Goal: Obtain resource: Download file/media

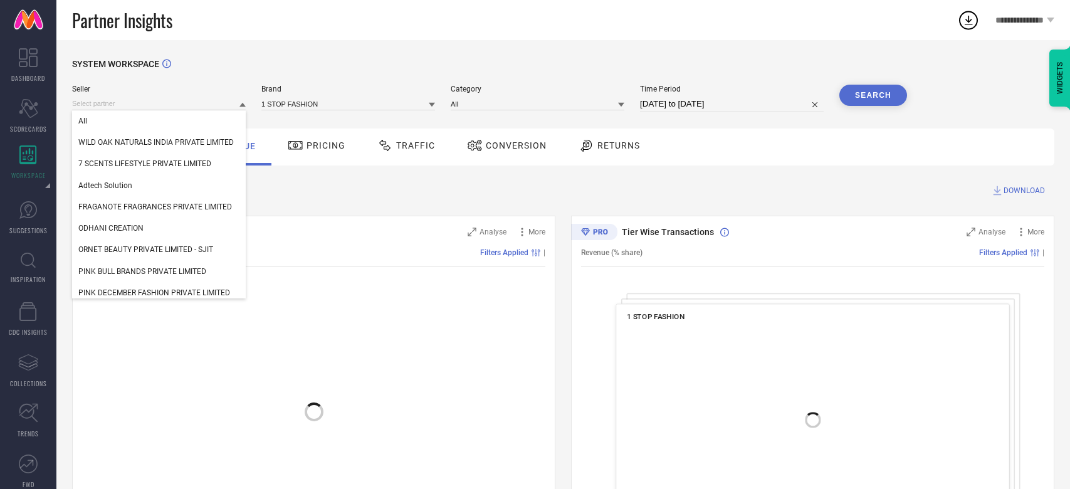
click at [216, 101] on input at bounding box center [159, 103] width 174 height 13
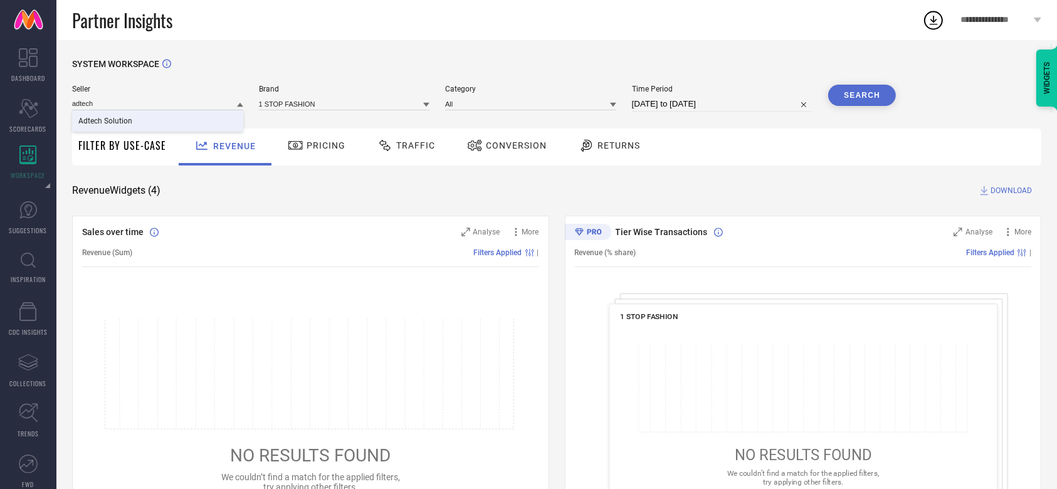
type input "adtech"
click at [179, 123] on div "Adtech Solution" at bounding box center [157, 120] width 171 height 21
click at [287, 102] on input at bounding box center [344, 103] width 171 height 13
click at [311, 99] on input at bounding box center [344, 103] width 171 height 13
click at [318, 115] on div "THICK FIBER" at bounding box center [344, 120] width 171 height 21
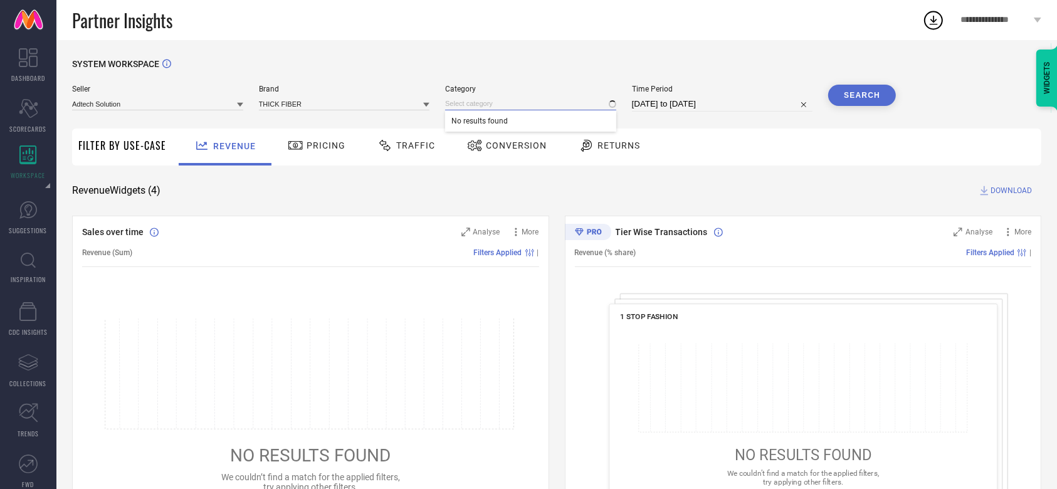
click at [492, 107] on input at bounding box center [530, 103] width 171 height 13
click at [498, 105] on input at bounding box center [530, 103] width 171 height 13
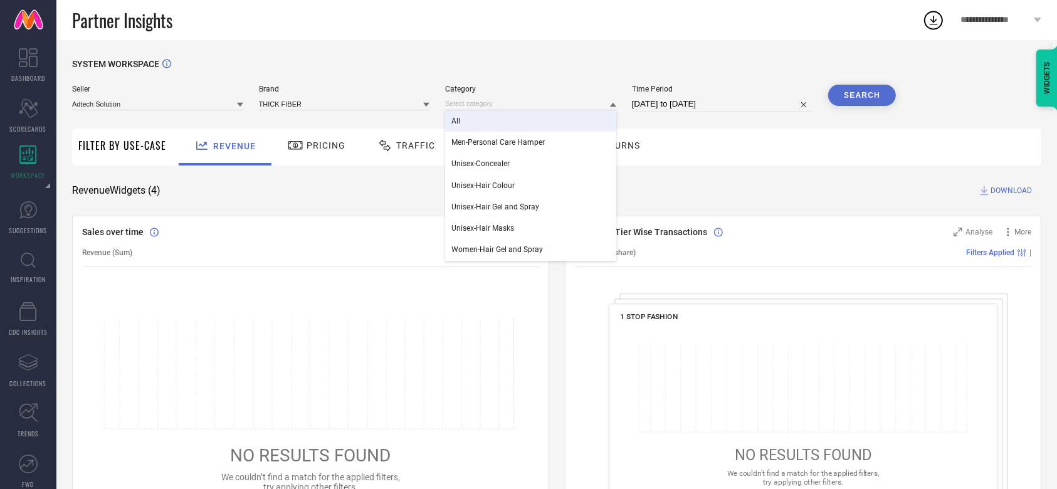
click at [498, 113] on div "All" at bounding box center [530, 120] width 171 height 21
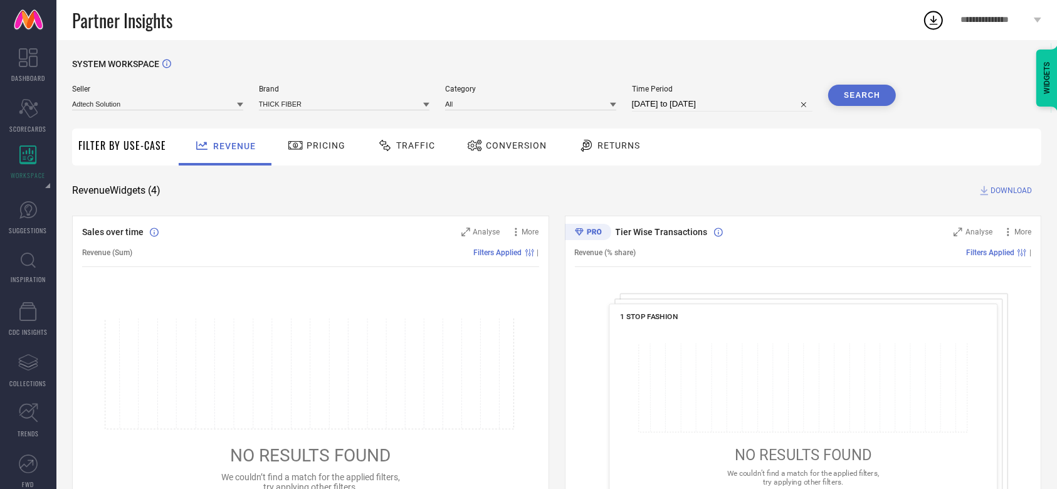
select select "6"
select select "2025"
select select "7"
select select "2025"
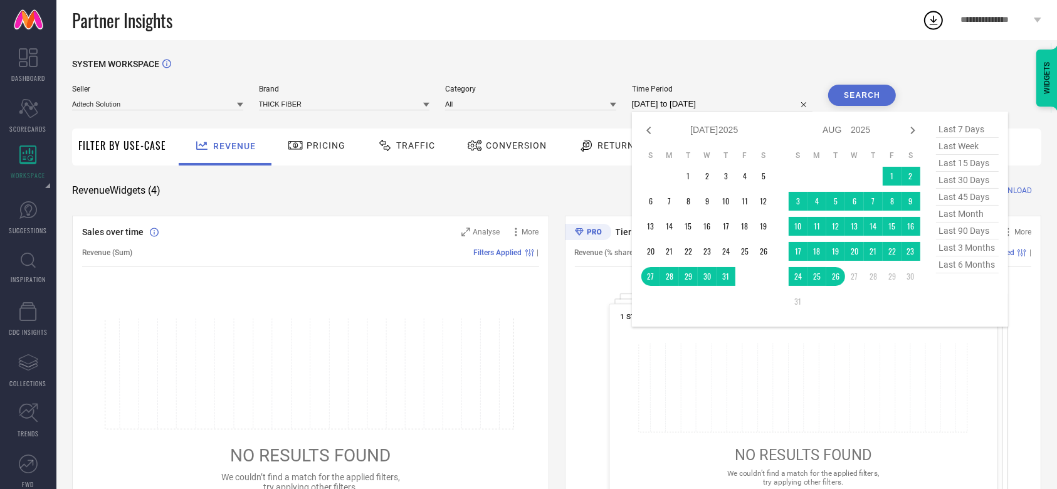
click at [672, 98] on input "[DATE] to [DATE]" at bounding box center [722, 104] width 181 height 15
click at [967, 268] on span "last 6 months" at bounding box center [967, 264] width 63 height 17
type input "[DATE] to [DATE]"
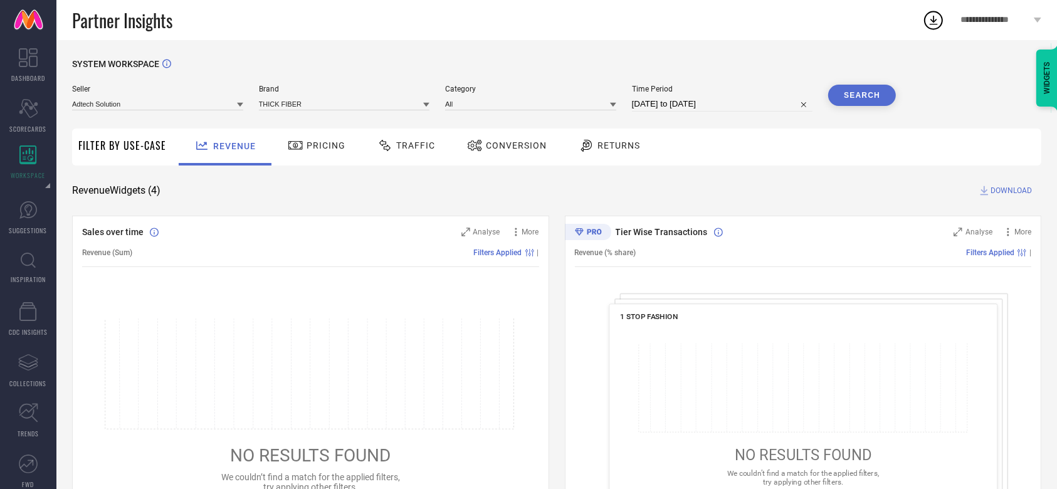
click at [855, 100] on button "Search" at bounding box center [862, 95] width 68 height 21
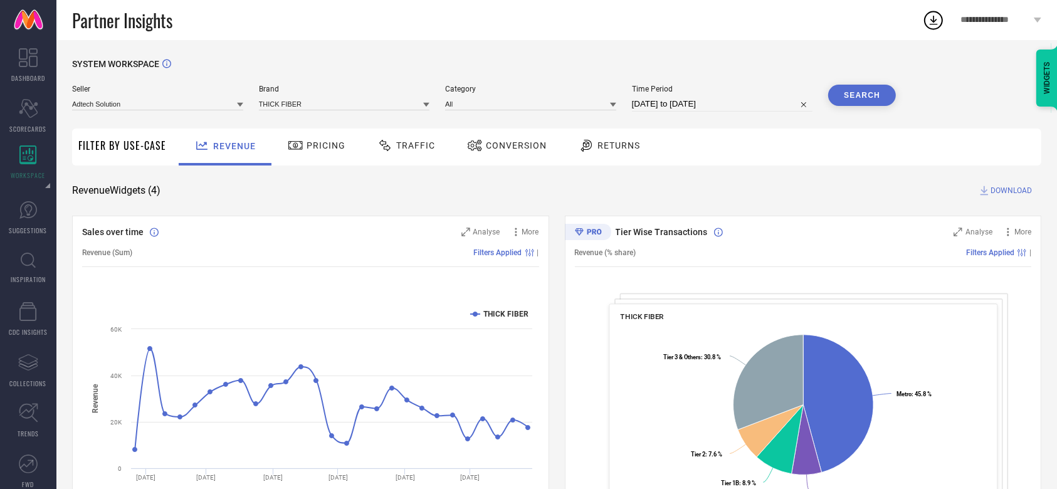
click at [1015, 194] on span "DOWNLOAD" at bounding box center [1010, 190] width 41 height 13
click at [934, 13] on icon at bounding box center [933, 20] width 23 height 23
